Goal: Transaction & Acquisition: Purchase product/service

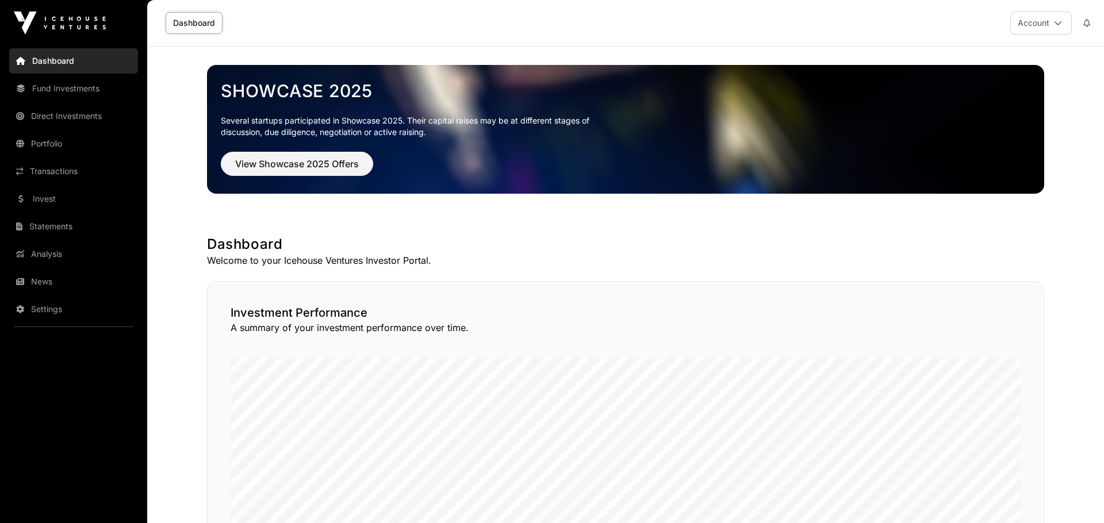
click at [73, 281] on link "News" at bounding box center [73, 281] width 129 height 25
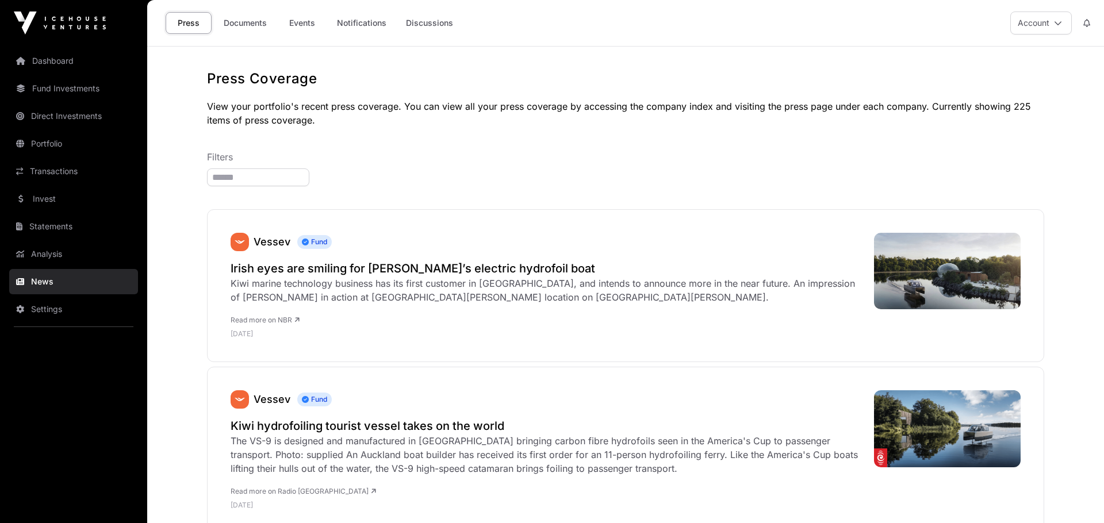
click at [243, 25] on link "Documents" at bounding box center [245, 23] width 58 height 22
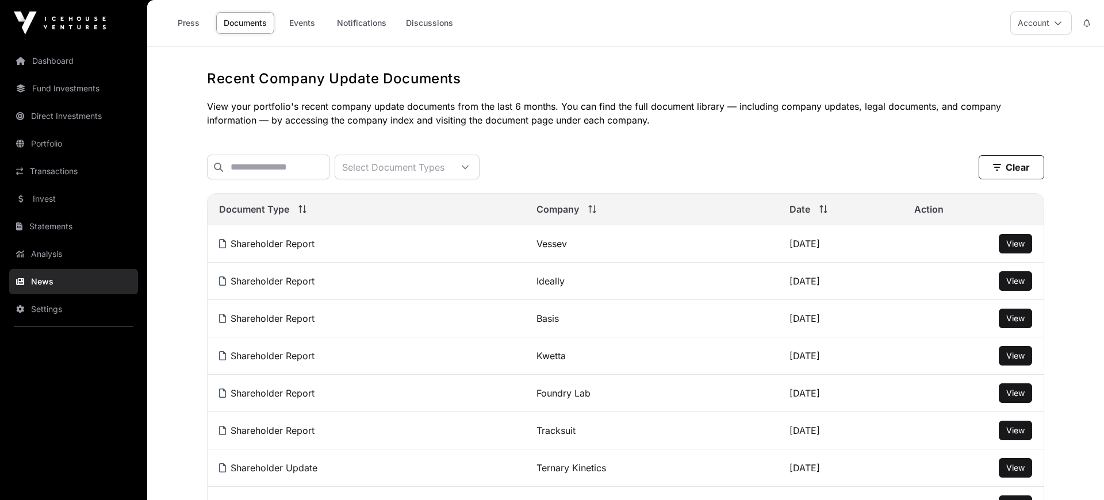
click at [56, 249] on link "Analysis" at bounding box center [73, 254] width 129 height 25
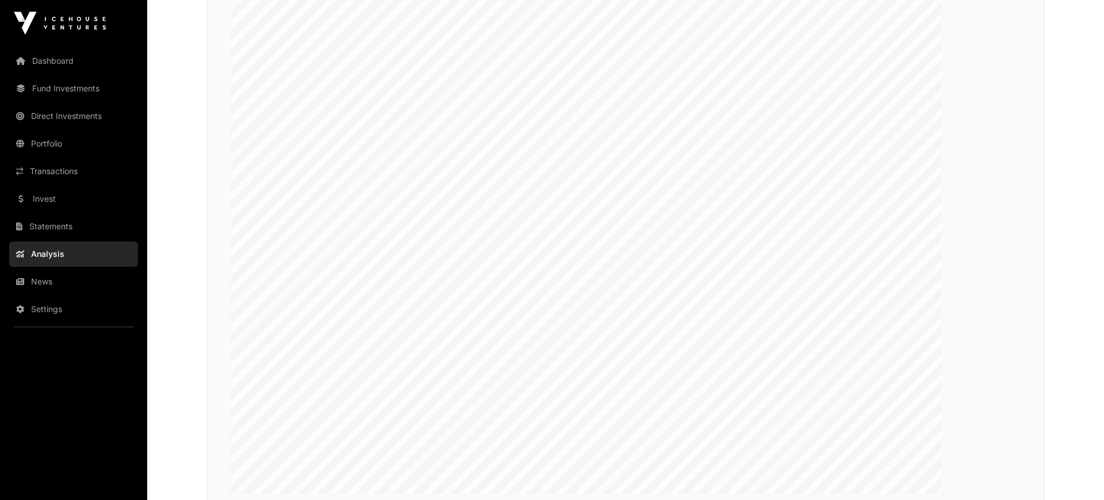
scroll to position [2143, 0]
click at [41, 197] on link "Invest" at bounding box center [73, 198] width 129 height 25
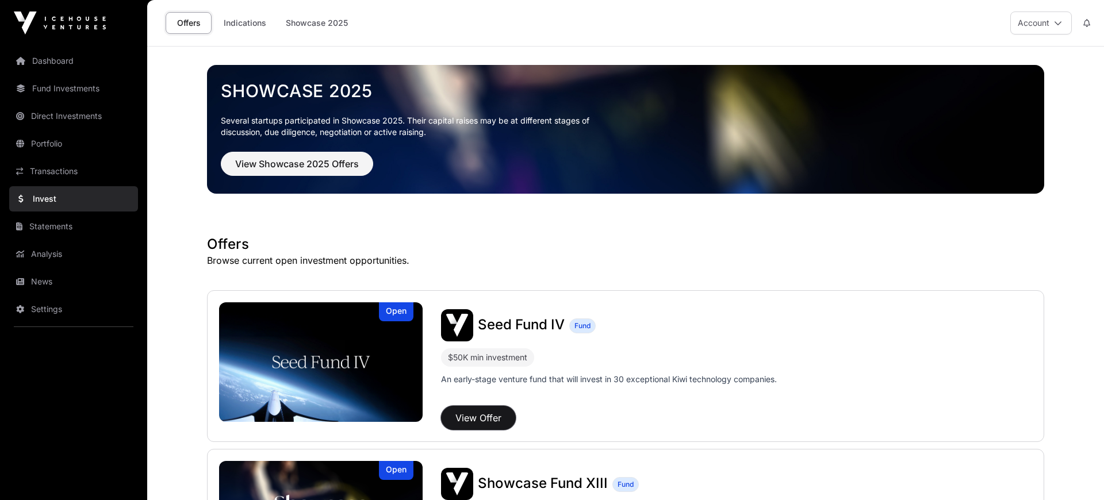
click at [490, 421] on button "View Offer" at bounding box center [478, 418] width 75 height 24
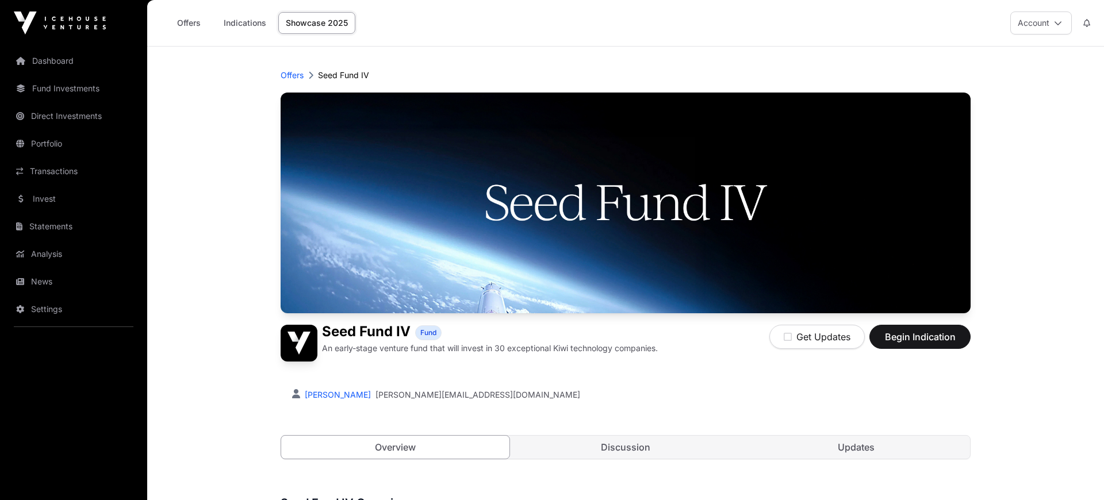
click at [258, 22] on link "Indications" at bounding box center [245, 23] width 58 height 22
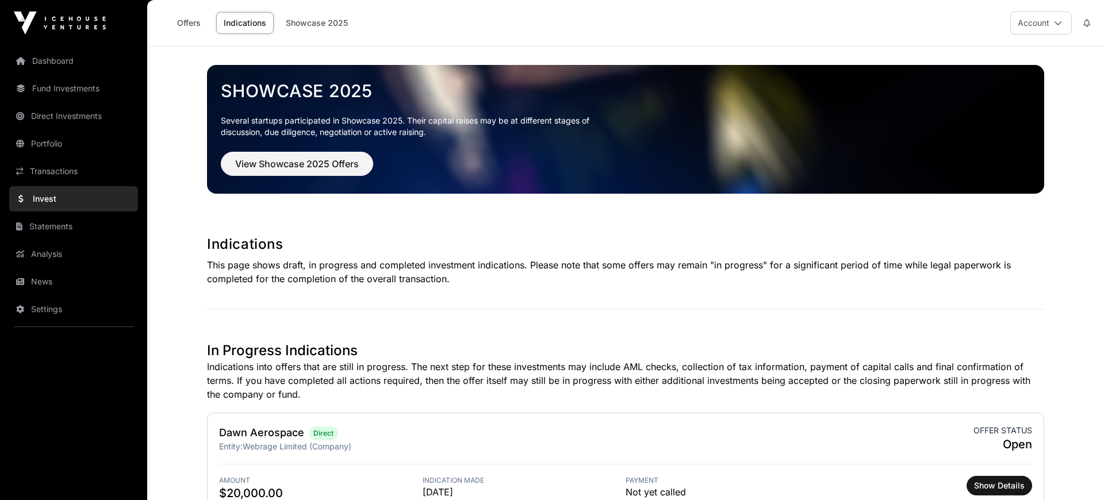
click at [189, 25] on link "Offers" at bounding box center [189, 23] width 46 height 22
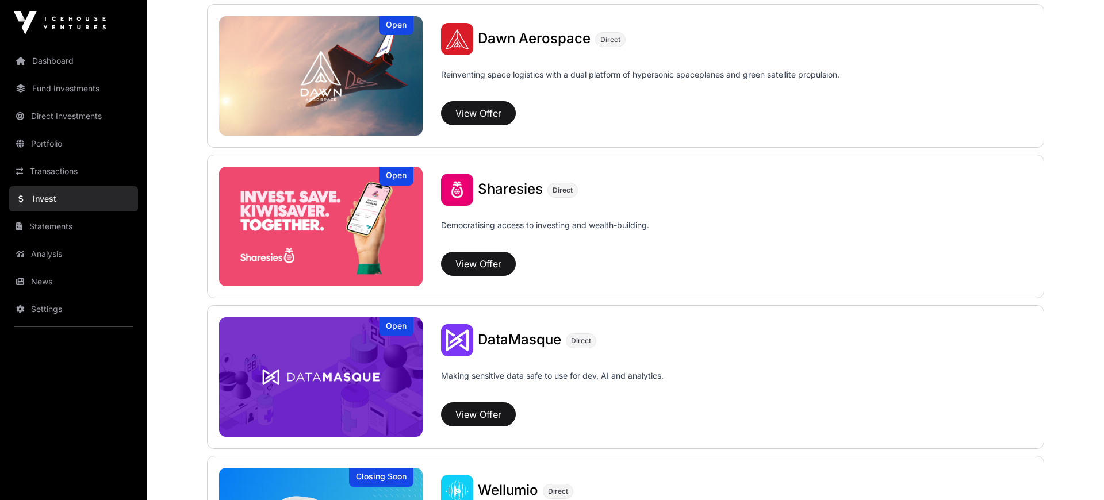
scroll to position [1270, 0]
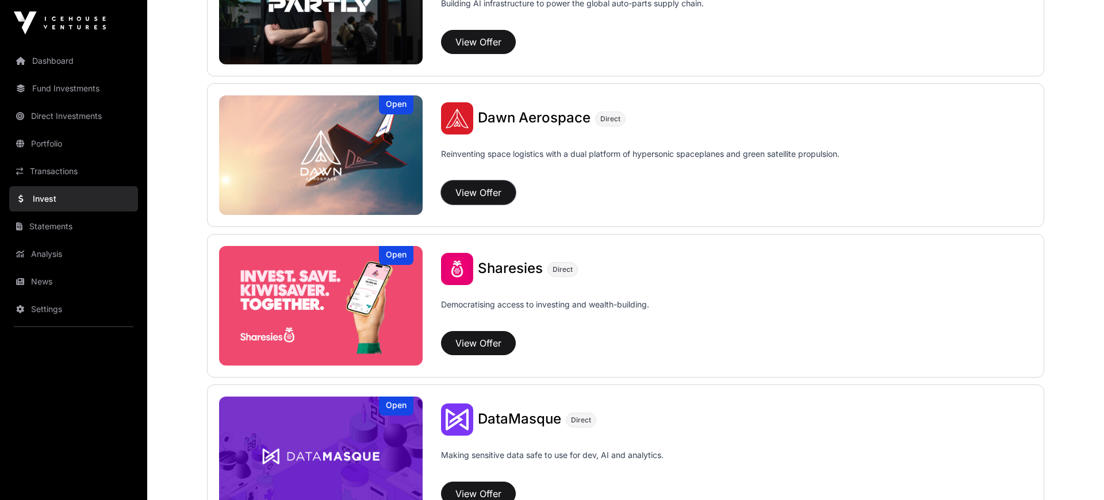
click at [465, 196] on button "View Offer" at bounding box center [478, 193] width 75 height 24
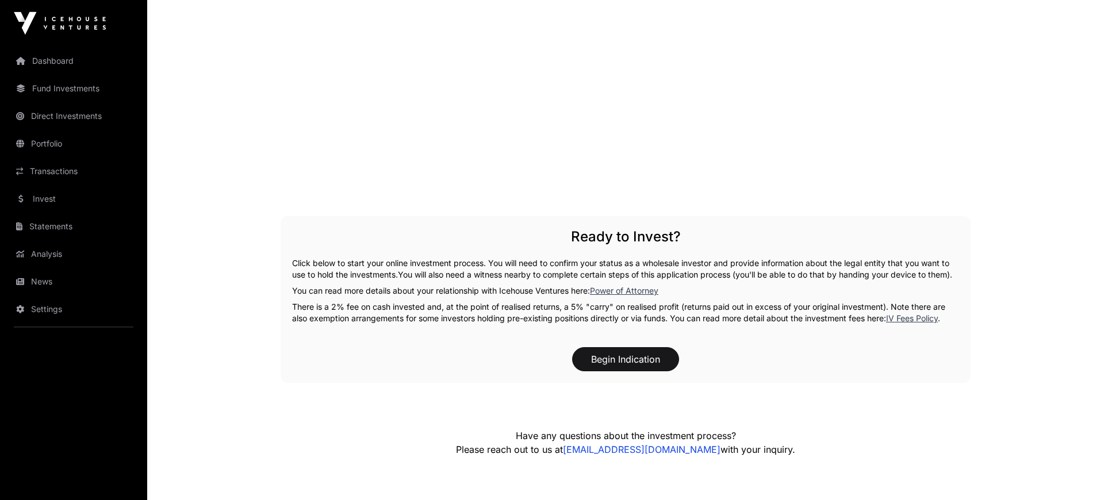
scroll to position [2223, 0]
